Goal: Information Seeking & Learning: Check status

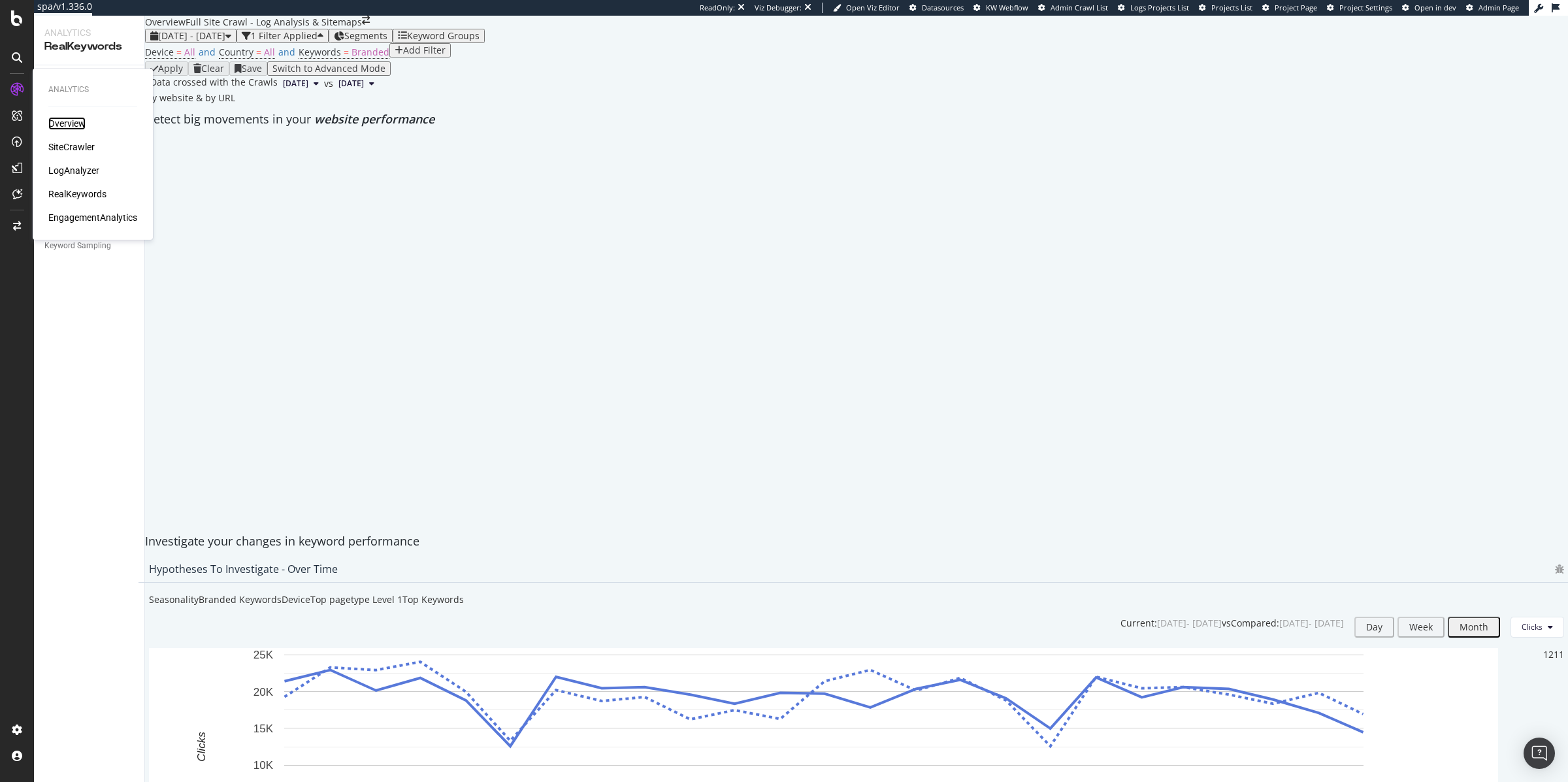
click at [59, 119] on div "Overview" at bounding box center [66, 124] width 37 height 13
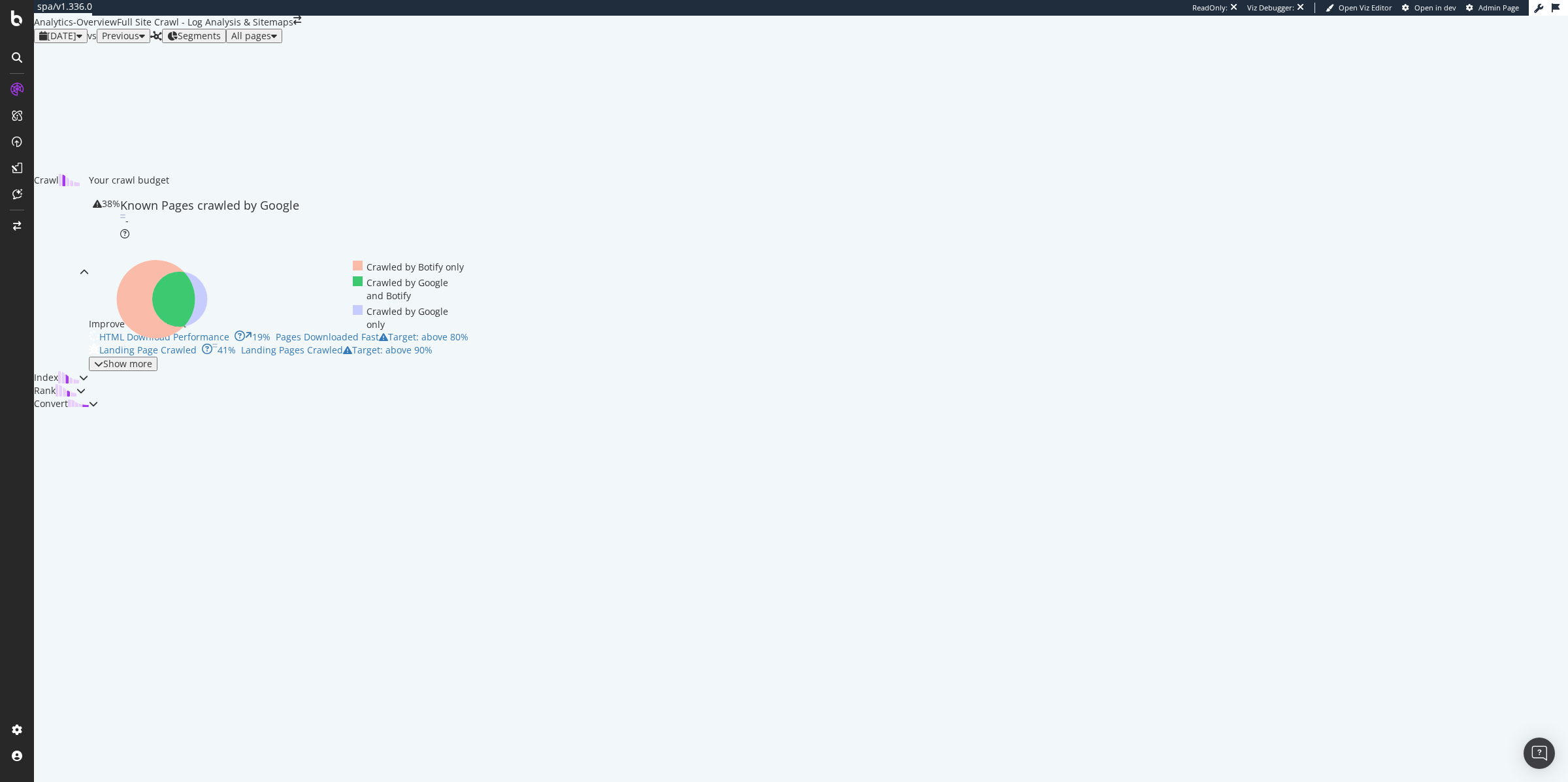
click at [83, 41] on div "[DATE]" at bounding box center [61, 36] width 43 height 11
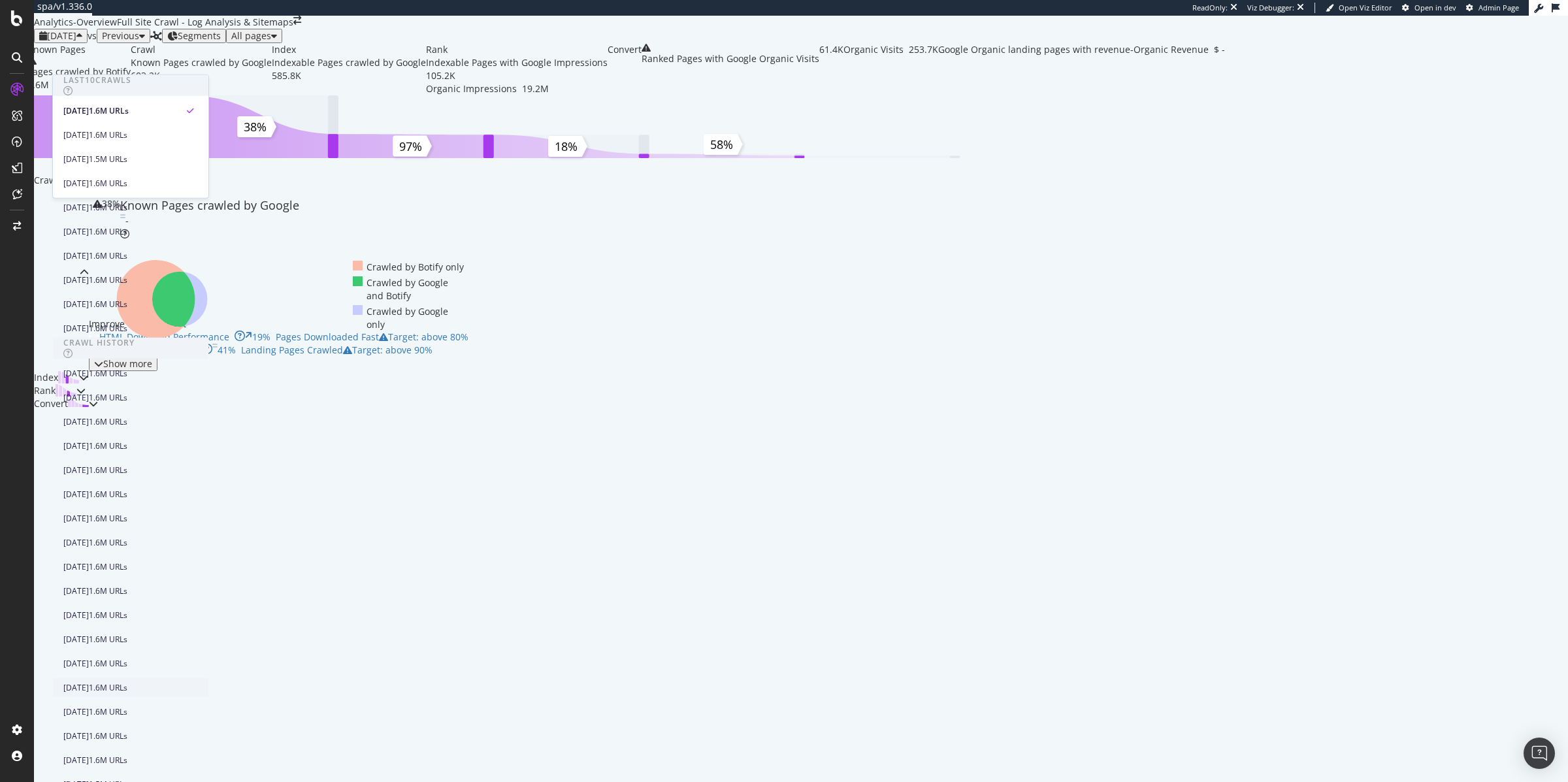
scroll to position [481, 0]
click at [127, 560] on div "1.6M URLs" at bounding box center [108, 566] width 39 height 12
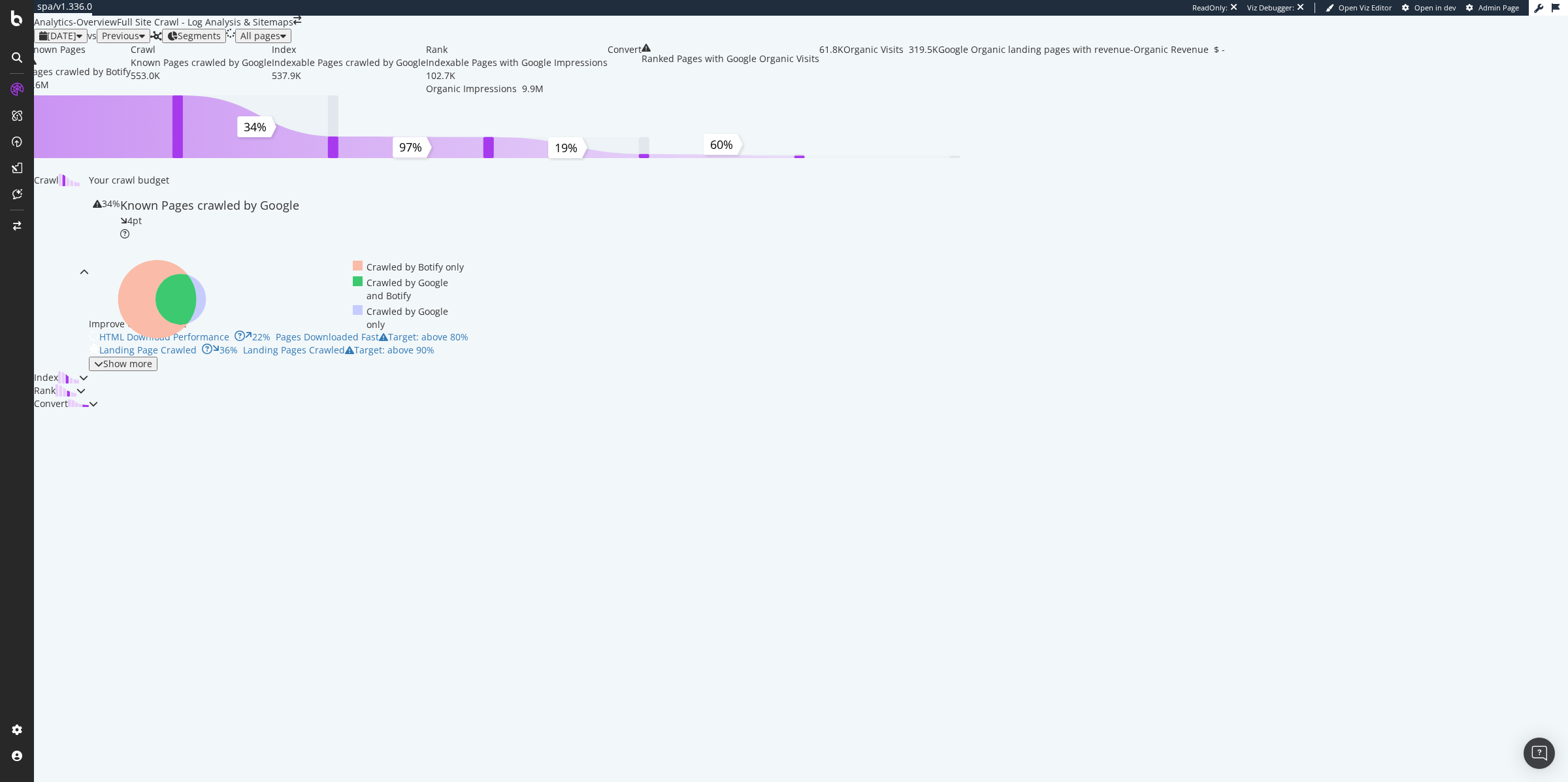
click at [139, 42] on span "Previous" at bounding box center [120, 36] width 37 height 13
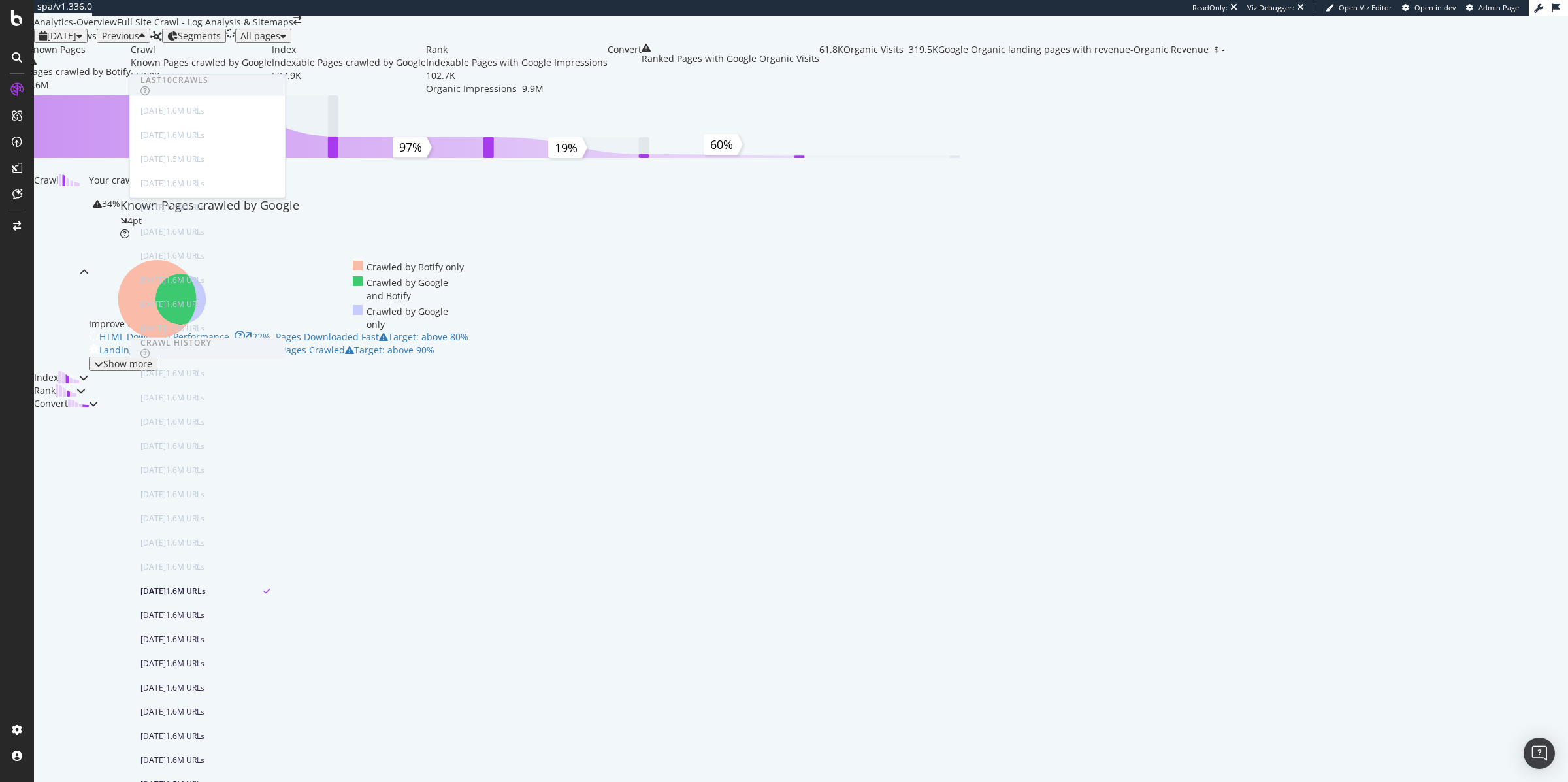
click at [76, 42] on span "[DATE]" at bounding box center [62, 36] width 30 height 13
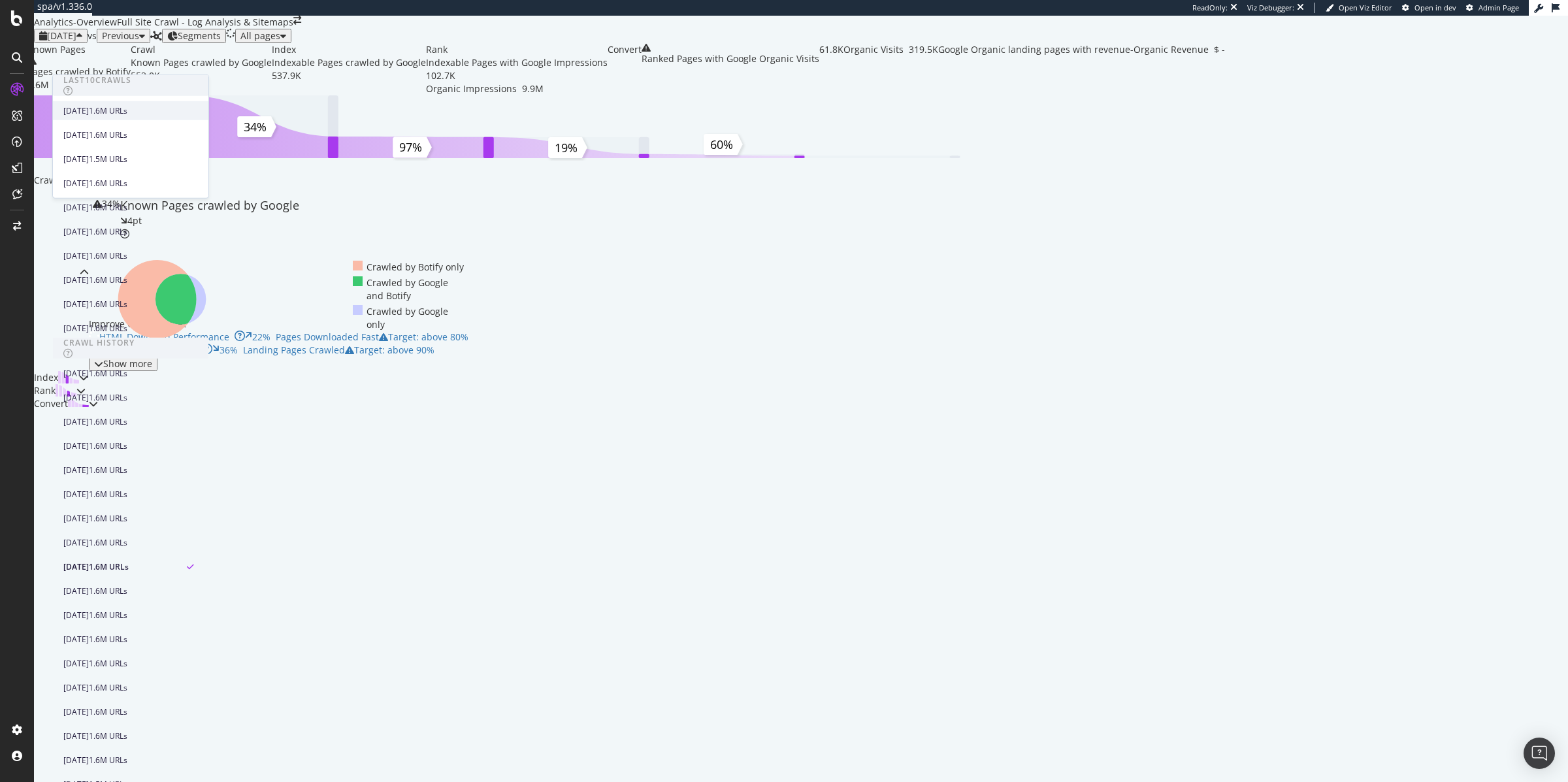
click at [89, 112] on div "[DATE]" at bounding box center [76, 110] width 25 height 12
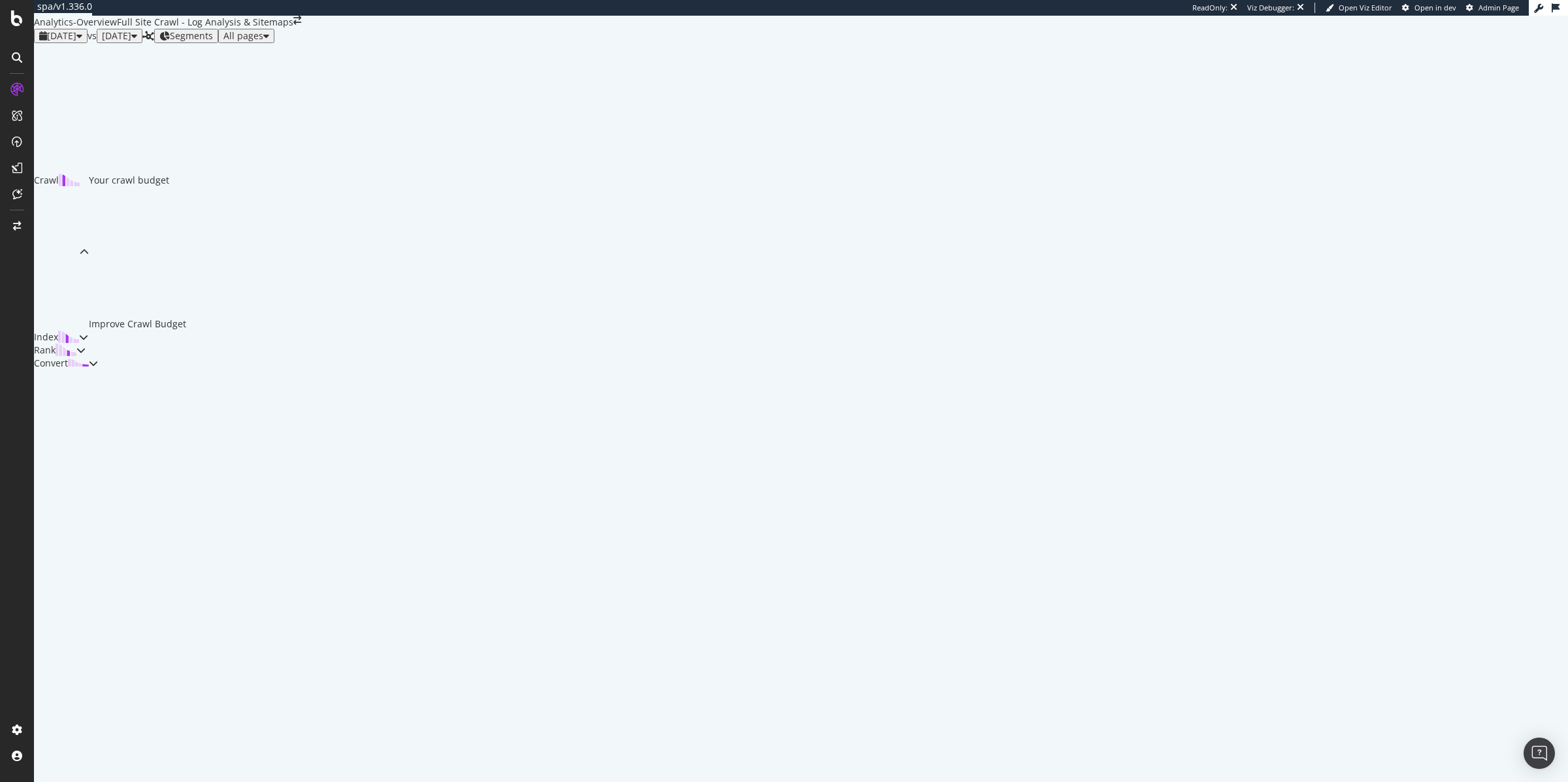
click at [131, 42] on span "[DATE]" at bounding box center [116, 36] width 30 height 13
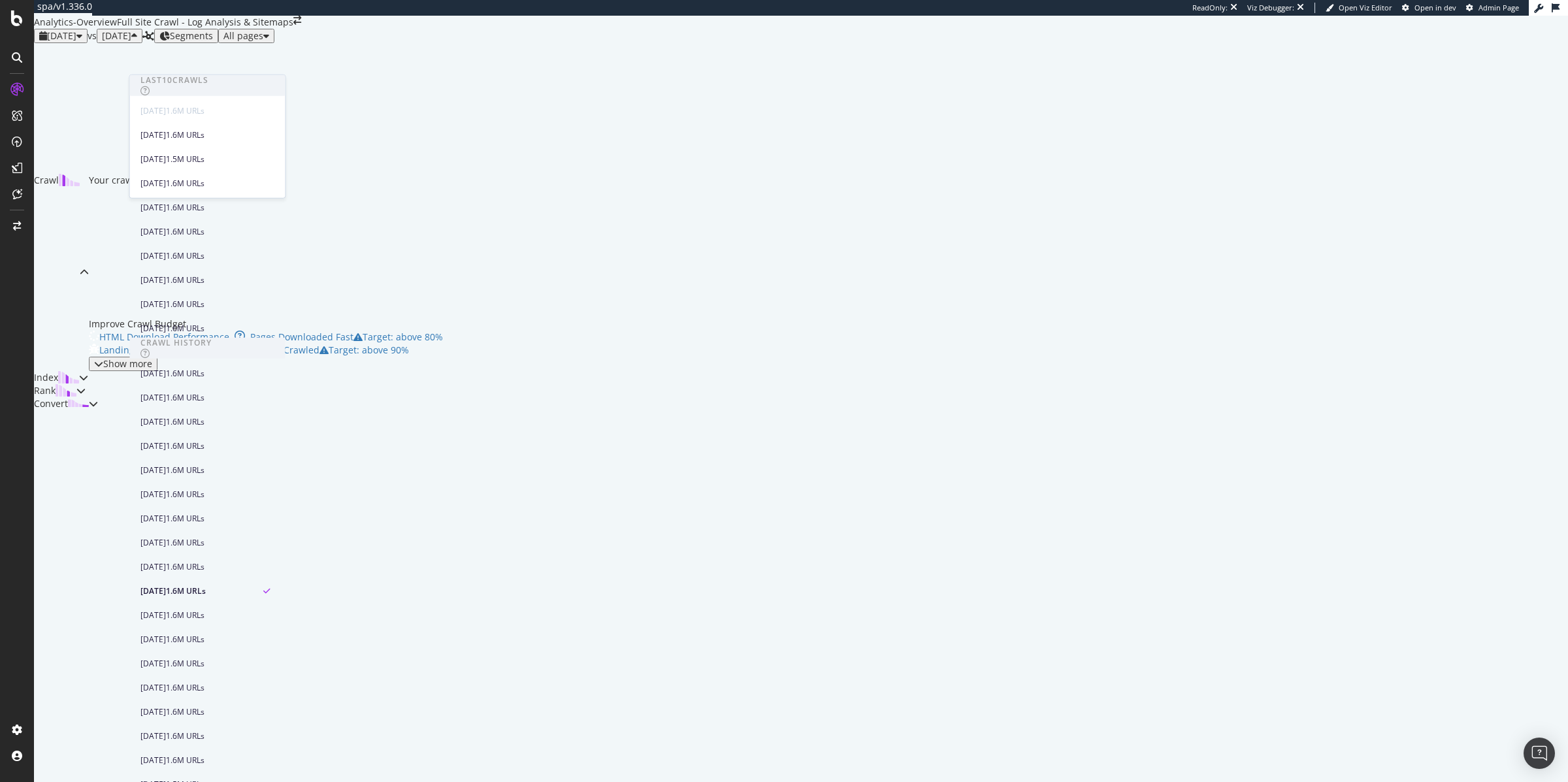
click at [83, 171] on div "Crawl Your crawl budget Improve Crawl Budget HTML Download Performance Pages Do…" at bounding box center [238, 227] width 409 height 367
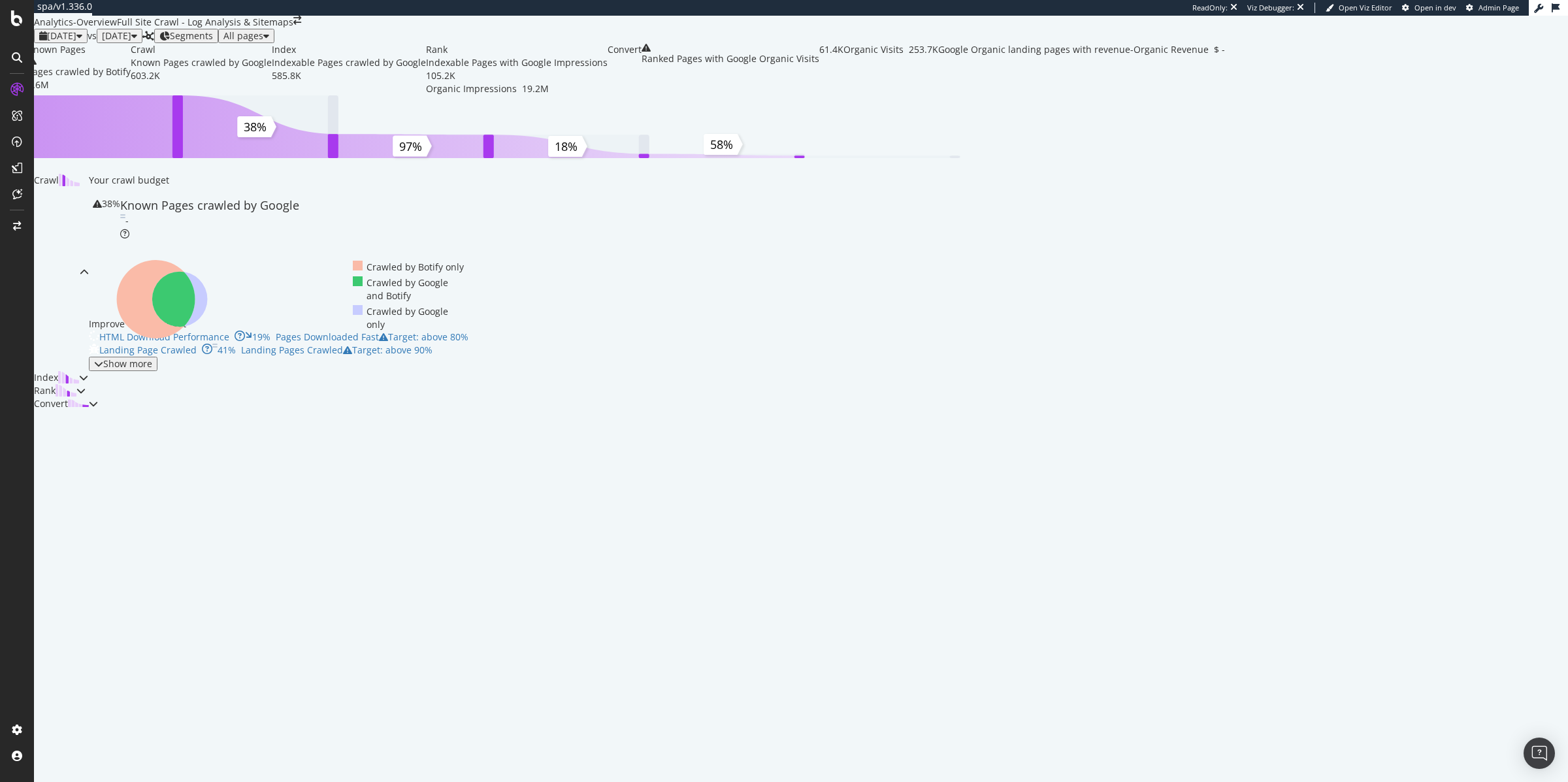
click at [83, 40] on div "button" at bounding box center [79, 35] width 6 height 9
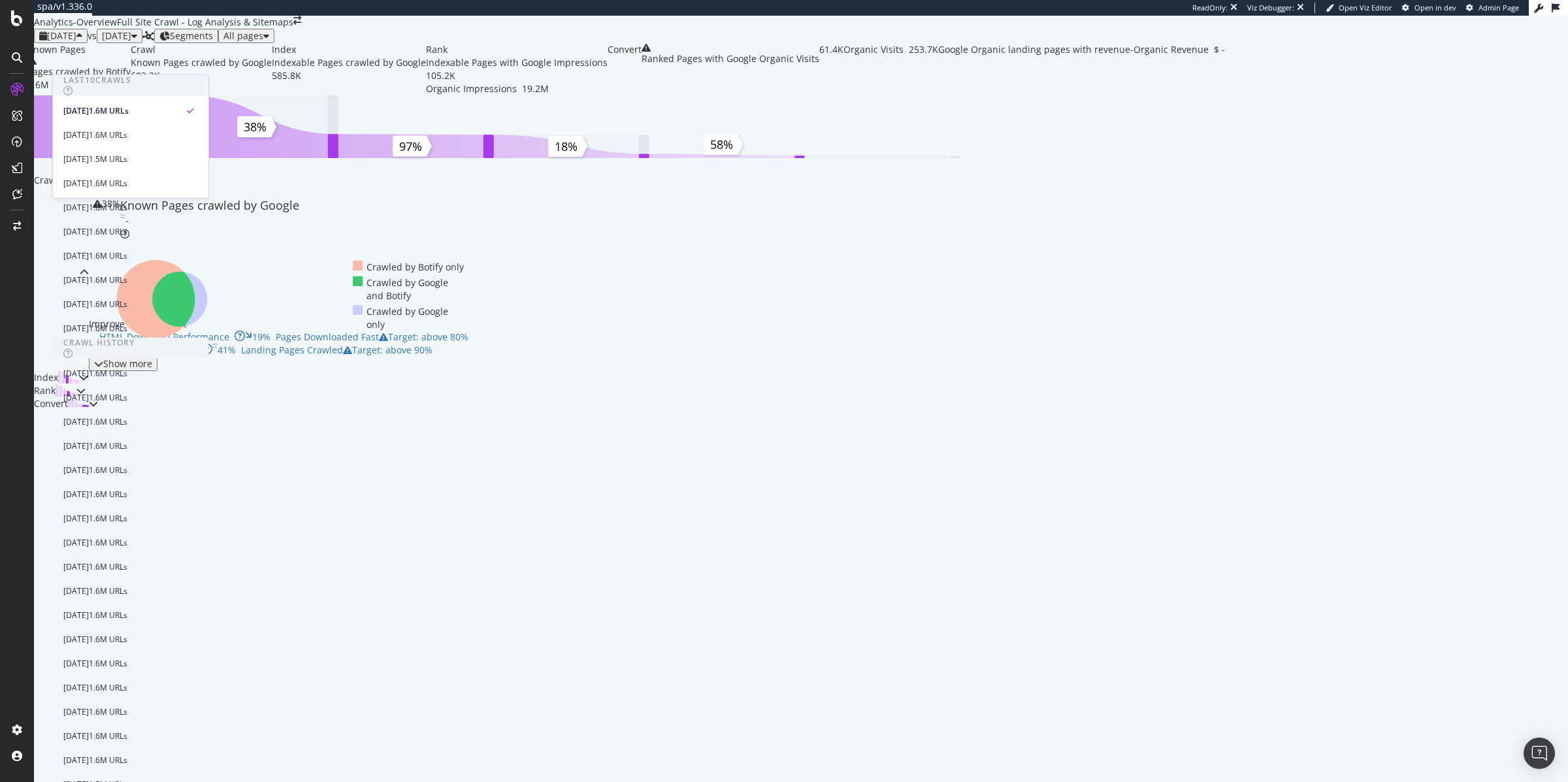
scroll to position [673, 0]
